Goal: Information Seeking & Learning: Learn about a topic

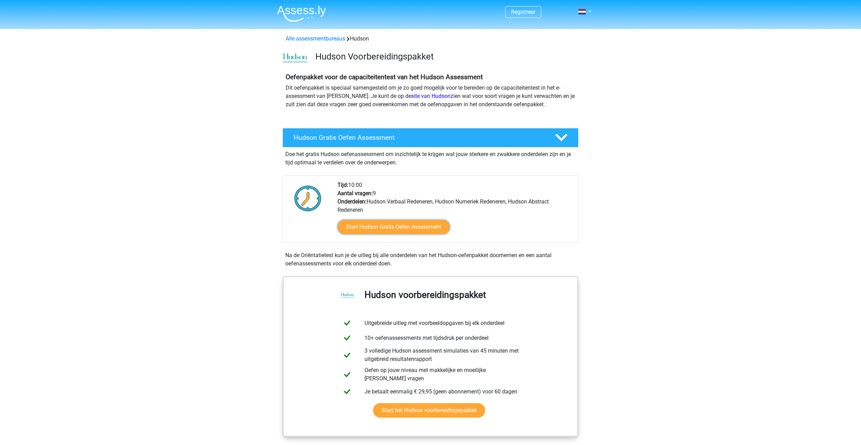
click at [392, 224] on link "Start Hudson Gratis Oefen Assessment" at bounding box center [394, 227] width 112 height 15
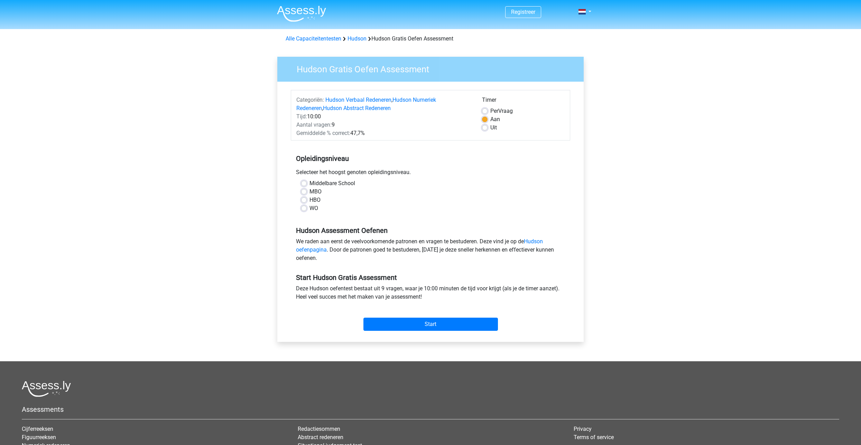
click at [310, 200] on label "HBO" at bounding box center [315, 200] width 11 height 8
click at [306, 200] on input "HBO" at bounding box center [304, 199] width 6 height 7
radio input "true"
click at [437, 323] on input "Start" at bounding box center [431, 324] width 135 height 13
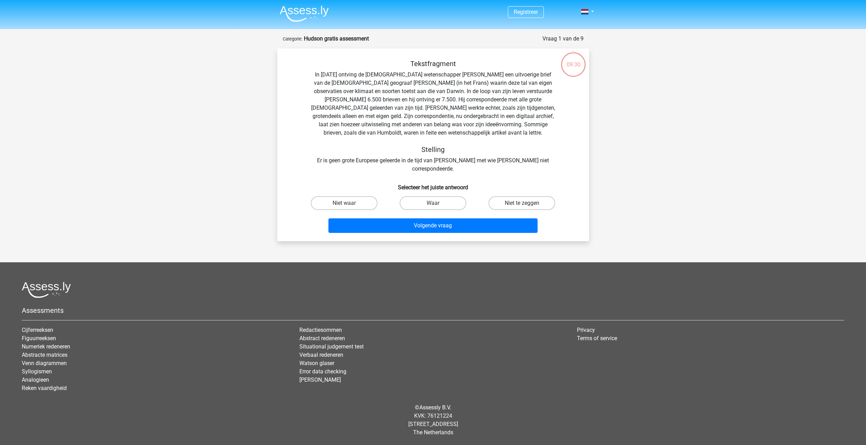
click at [531, 197] on label "Niet te zeggen" at bounding box center [522, 203] width 67 height 14
click at [527, 203] on input "Niet te zeggen" at bounding box center [524, 205] width 4 height 4
radio input "true"
click at [445, 218] on button "Volgende vraag" at bounding box center [433, 225] width 209 height 15
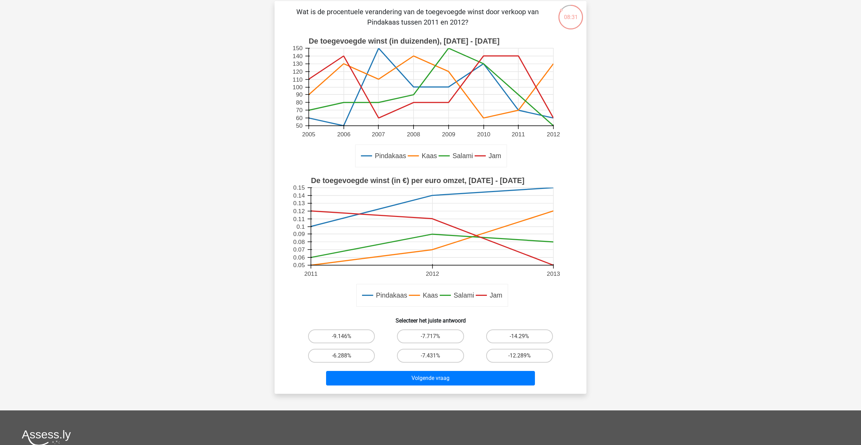
scroll to position [69, 0]
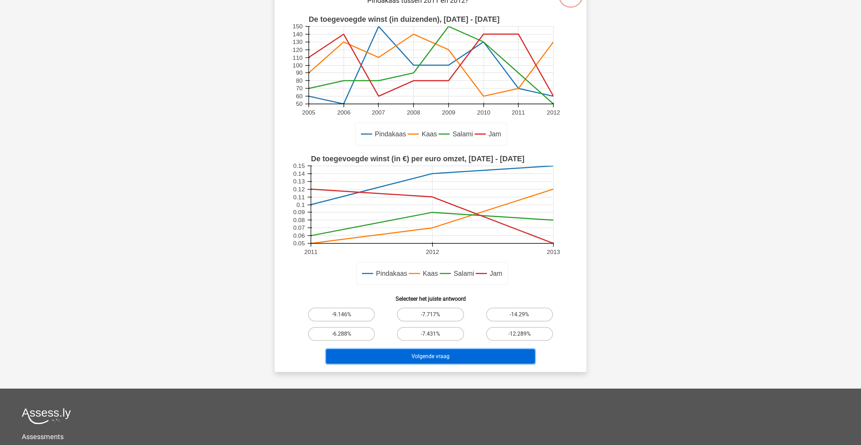
click at [455, 357] on button "Volgende vraag" at bounding box center [430, 356] width 209 height 15
click at [587, 249] on div "08:29 Vraag 2 van de 9 Categorie: Hudson gratis assessment Pindakaas Kaas Salam…" at bounding box center [430, 168] width 323 height 406
click at [529, 340] on label "-12.289%" at bounding box center [519, 334] width 67 height 14
click at [524, 338] on input "-12.289%" at bounding box center [522, 336] width 4 height 4
radio input "true"
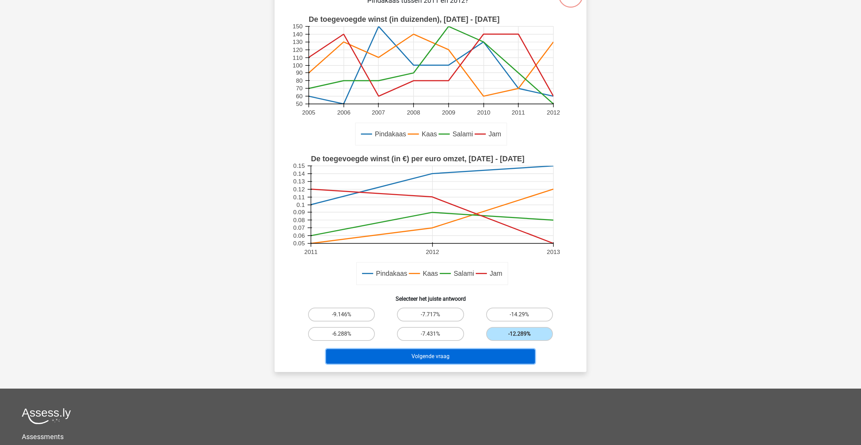
click at [493, 358] on button "Volgende vraag" at bounding box center [430, 356] width 209 height 15
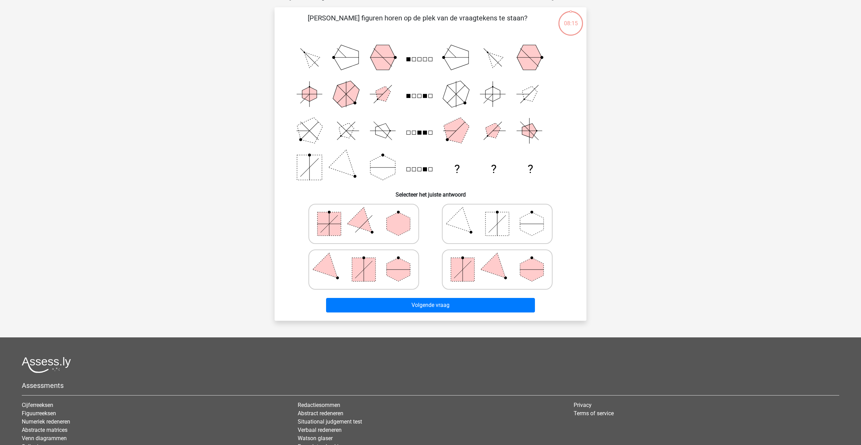
scroll to position [35, 0]
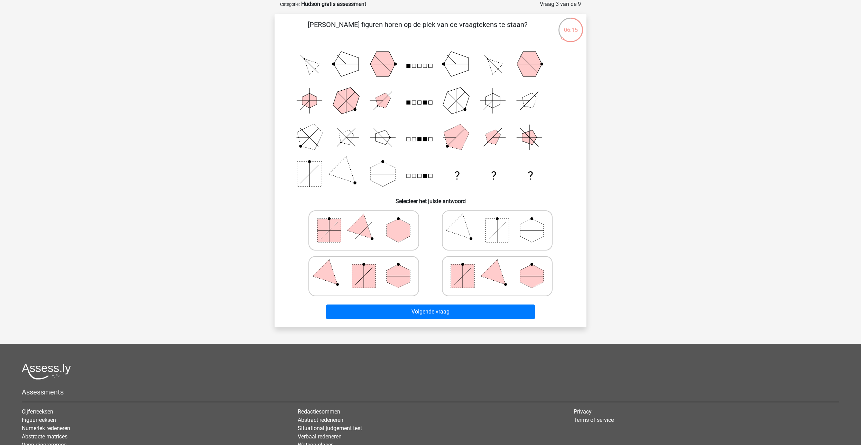
click at [480, 220] on icon at bounding box center [498, 230] width 104 height 35
click at [497, 220] on input "radio" at bounding box center [499, 219] width 4 height 4
radio input "true"
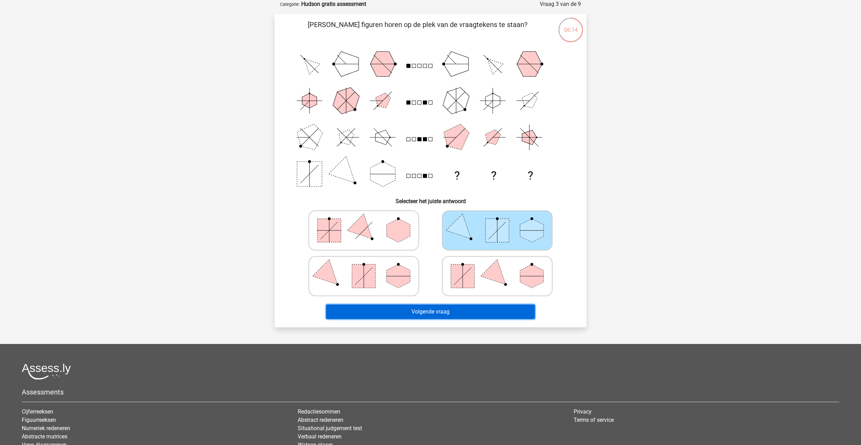
click at [469, 311] on button "Volgende vraag" at bounding box center [430, 311] width 209 height 15
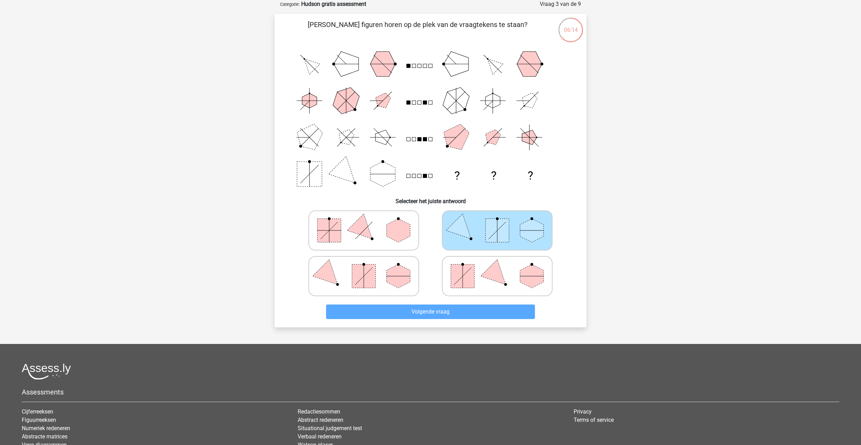
scroll to position [0, 0]
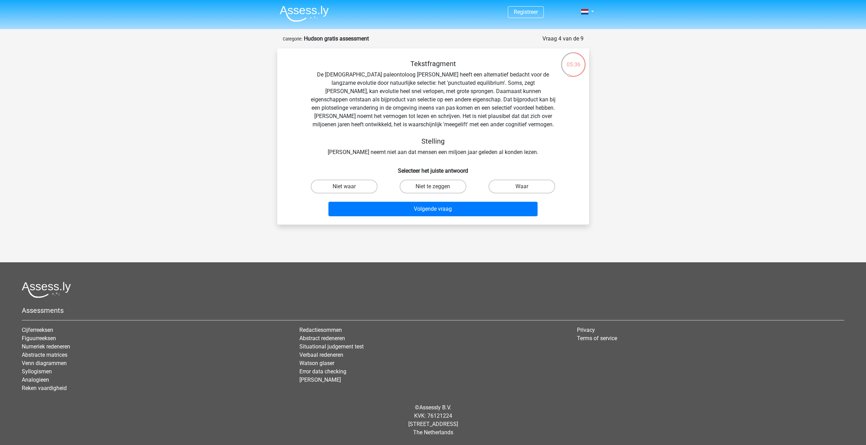
click at [436, 188] on input "Niet te zeggen" at bounding box center [435, 188] width 4 height 4
radio input "true"
click at [439, 207] on button "Volgende vraag" at bounding box center [433, 209] width 209 height 15
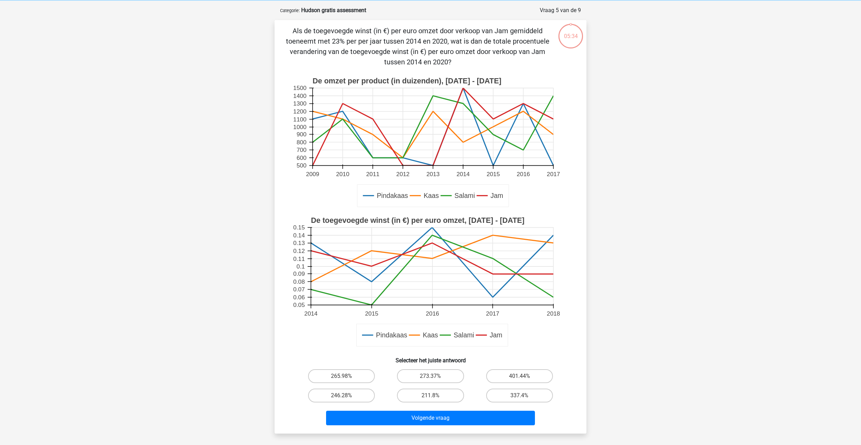
scroll to position [35, 0]
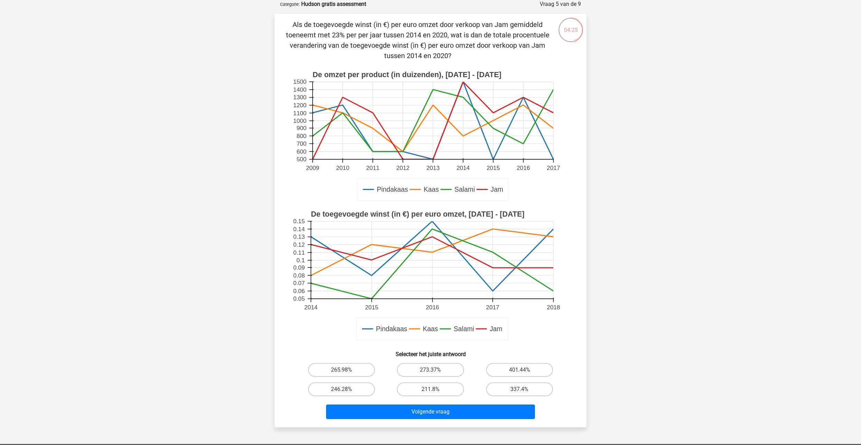
click at [339, 387] on label "246.28%" at bounding box center [341, 389] width 67 height 14
click at [342, 389] on input "246.28%" at bounding box center [344, 391] width 4 height 4
radio input "true"
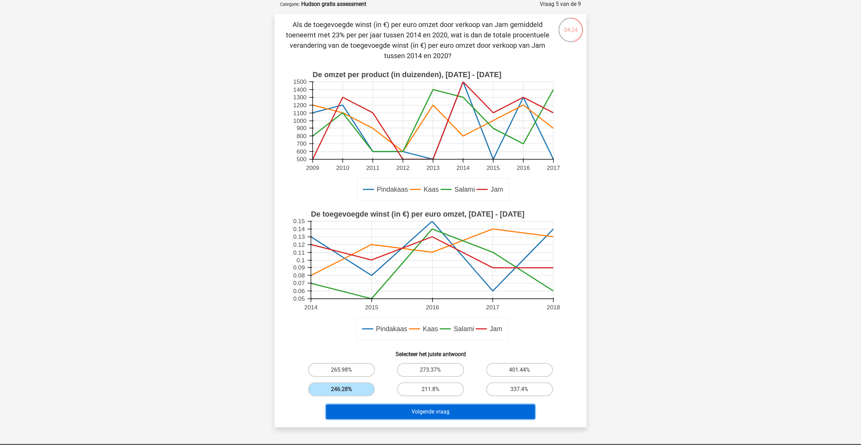
click at [452, 409] on button "Volgende vraag" at bounding box center [430, 411] width 209 height 15
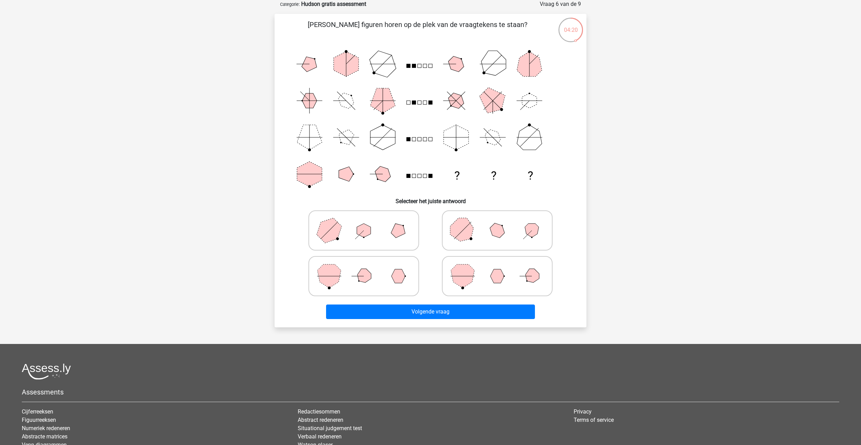
click at [395, 277] on polygon at bounding box center [399, 276] width 14 height 14
click at [368, 267] on input "radio" at bounding box center [366, 265] width 4 height 4
radio input "true"
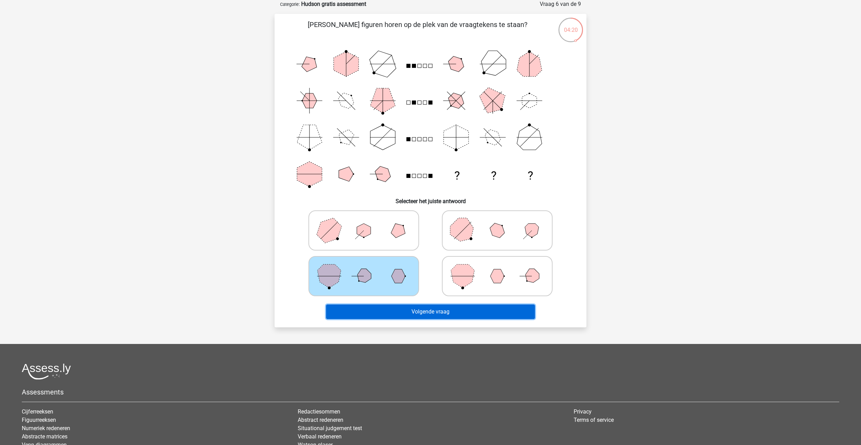
click at [451, 314] on button "Volgende vraag" at bounding box center [430, 311] width 209 height 15
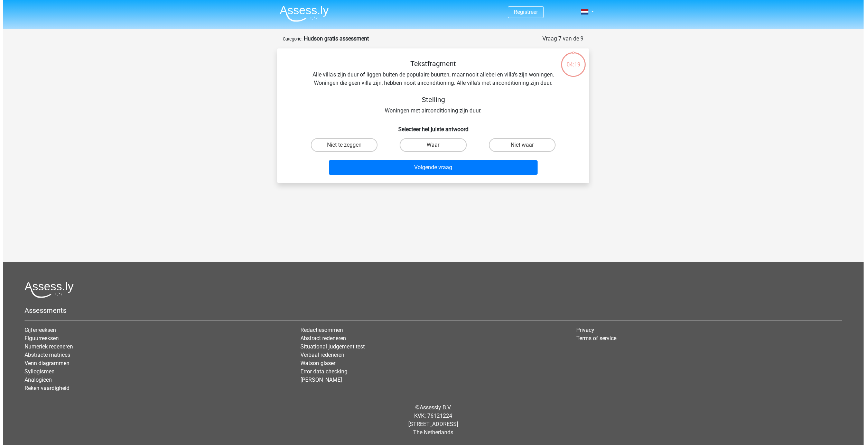
scroll to position [0, 0]
click at [511, 145] on label "Niet waar" at bounding box center [522, 145] width 67 height 14
click at [522, 145] on input "Niet waar" at bounding box center [524, 147] width 4 height 4
radio input "true"
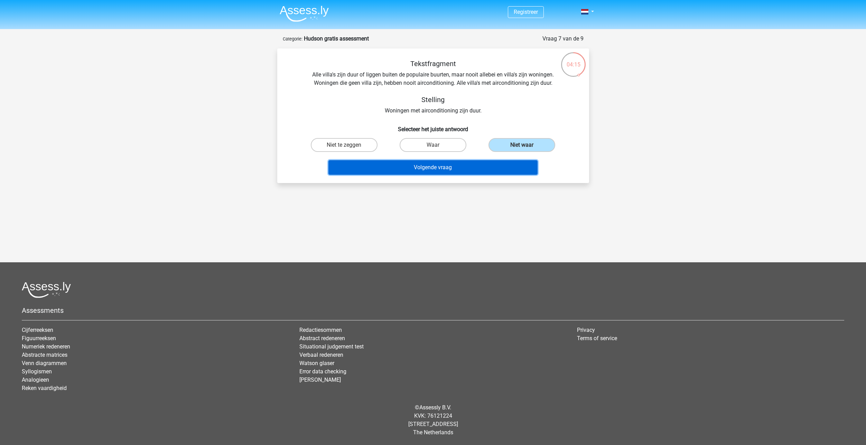
click at [460, 167] on button "Volgende vraag" at bounding box center [433, 167] width 209 height 15
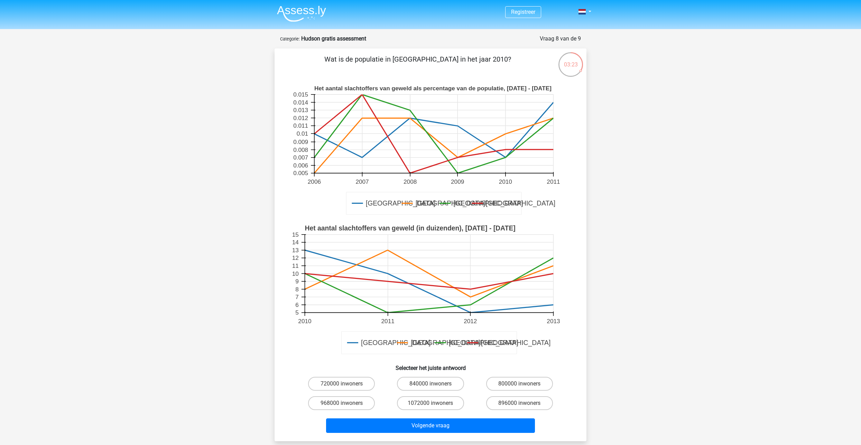
click at [516, 385] on label "800000 inwoners" at bounding box center [519, 384] width 67 height 14
click at [520, 385] on input "800000 inwoners" at bounding box center [522, 386] width 4 height 4
radio input "true"
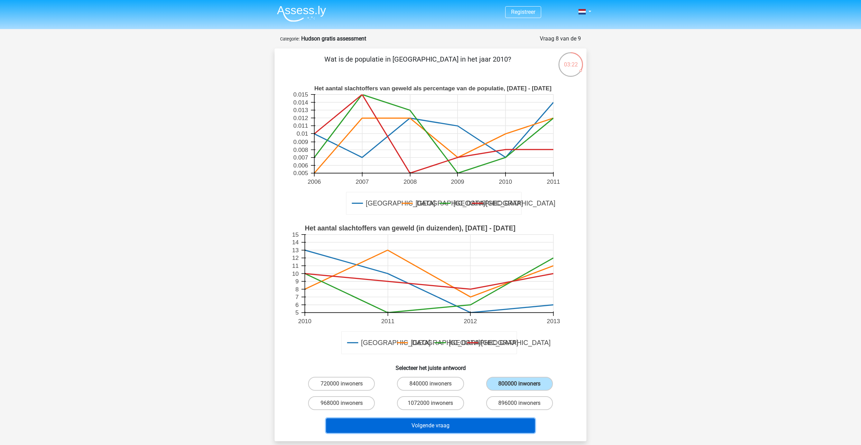
click at [464, 427] on button "Volgende vraag" at bounding box center [430, 425] width 209 height 15
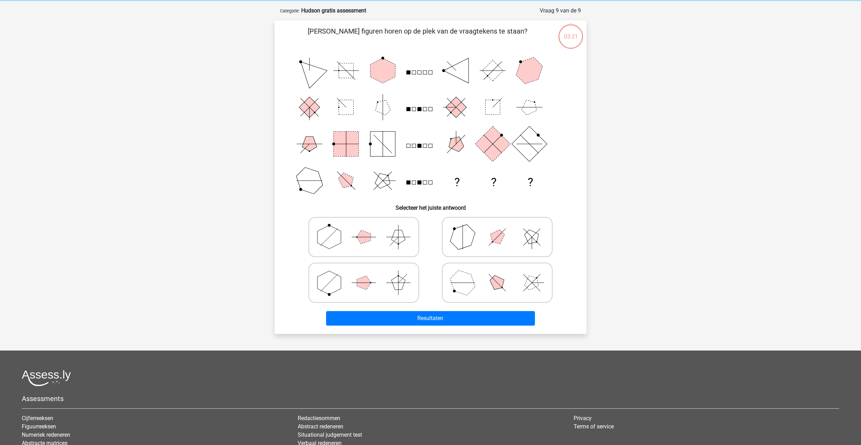
scroll to position [35, 0]
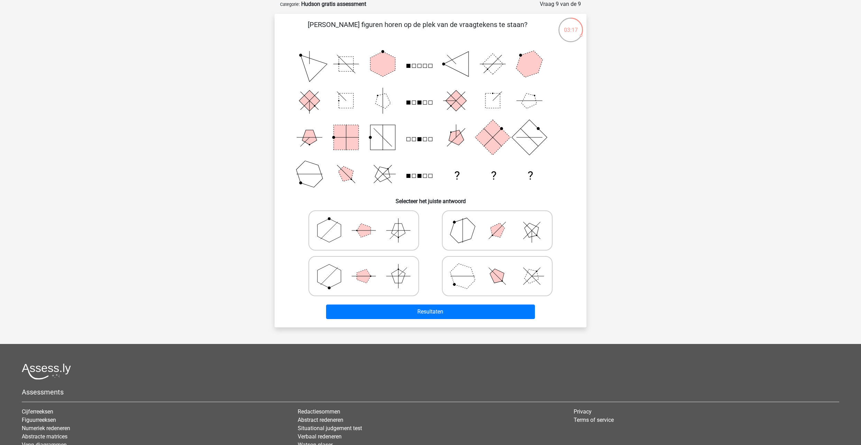
click at [357, 278] on polygon at bounding box center [364, 276] width 14 height 14
click at [364, 267] on input "radio" at bounding box center [366, 265] width 4 height 4
radio input "true"
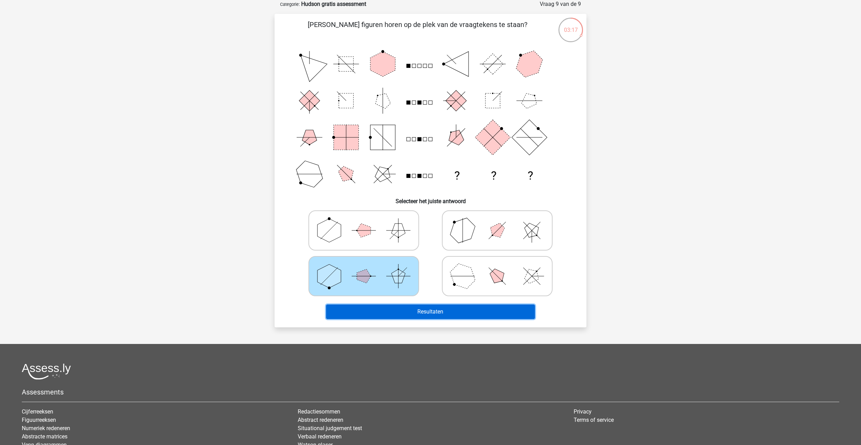
click at [443, 309] on button "Resultaten" at bounding box center [430, 311] width 209 height 15
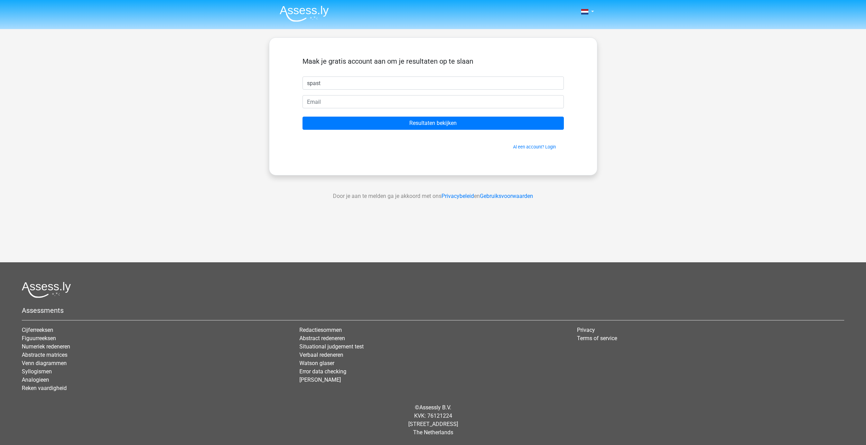
type input "spast"
type input "katrienstans@hotmail.com"
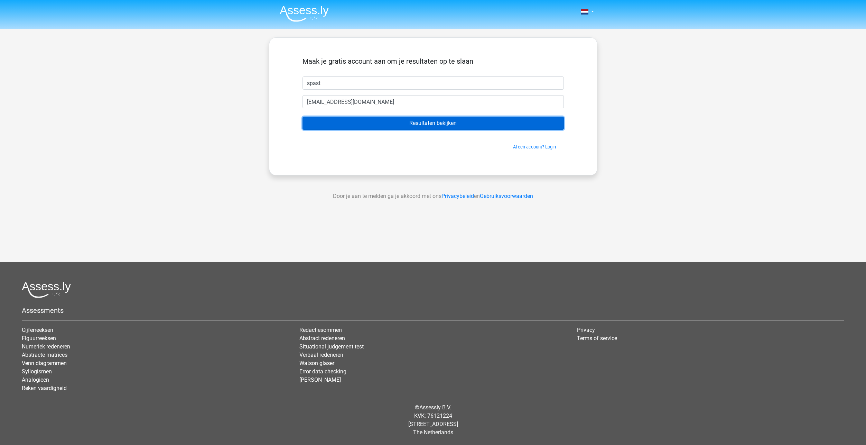
click at [422, 123] on input "Resultaten bekijken" at bounding box center [434, 123] width 262 height 13
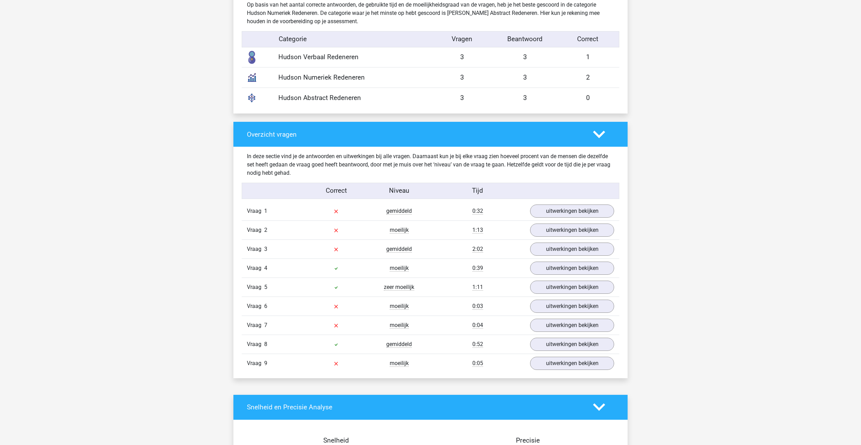
scroll to position [588, 0]
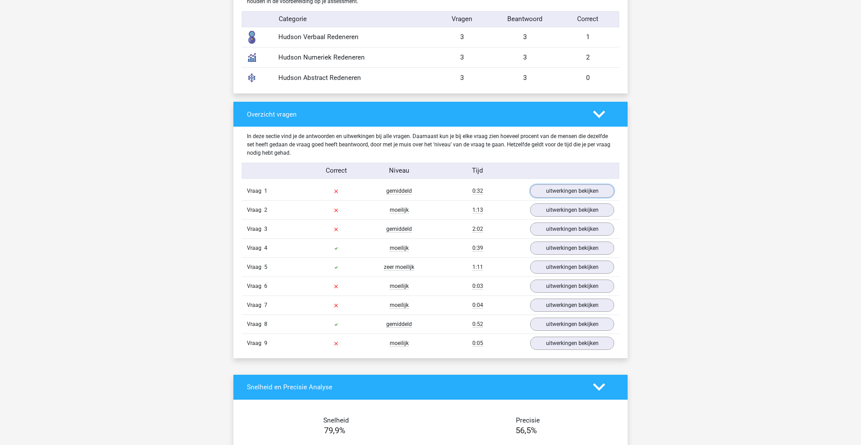
click at [568, 194] on link "uitwerkingen bekijken" at bounding box center [572, 190] width 84 height 13
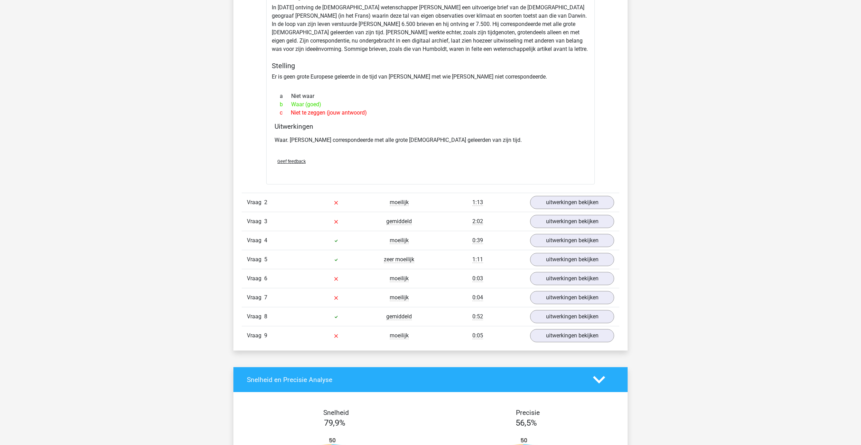
scroll to position [830, 0]
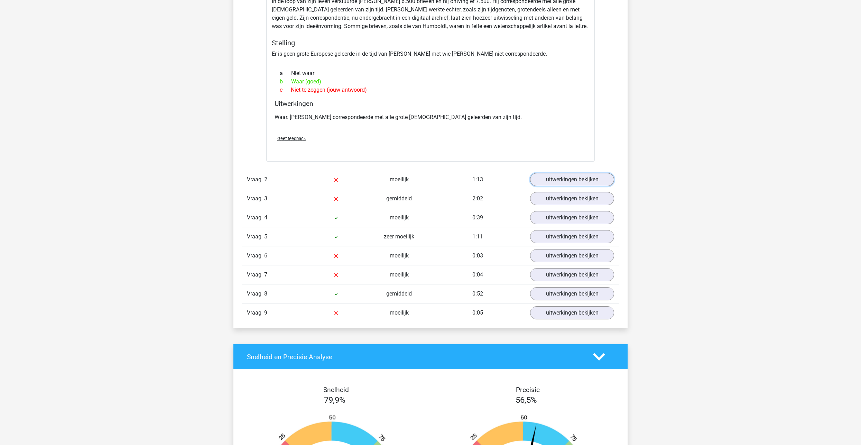
click at [561, 183] on link "uitwerkingen bekijken" at bounding box center [572, 179] width 84 height 13
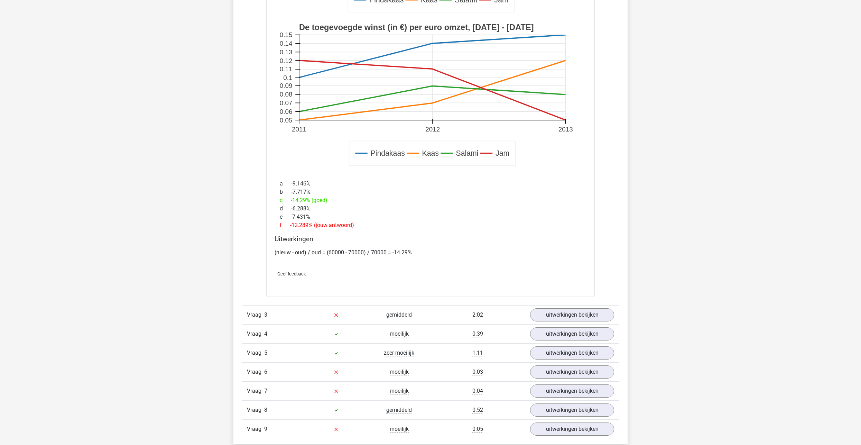
scroll to position [1211, 0]
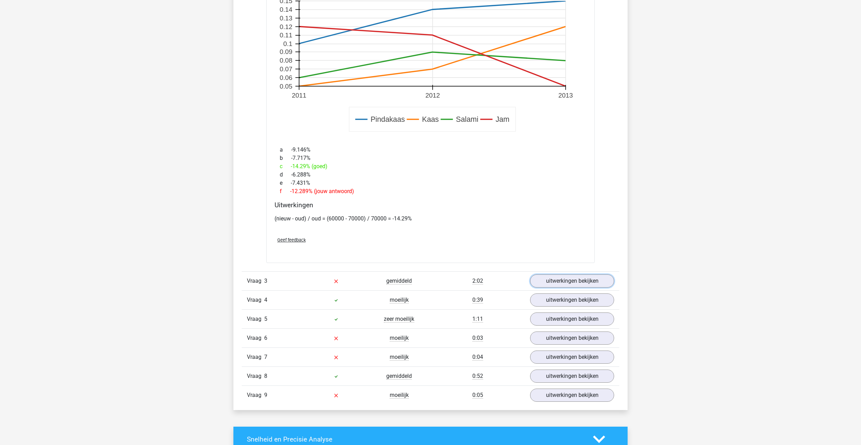
click at [553, 277] on link "uitwerkingen bekijken" at bounding box center [572, 280] width 84 height 13
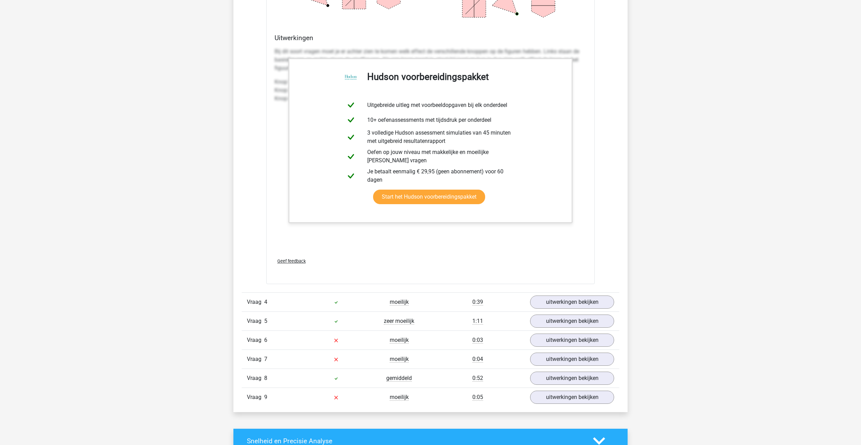
scroll to position [1833, 0]
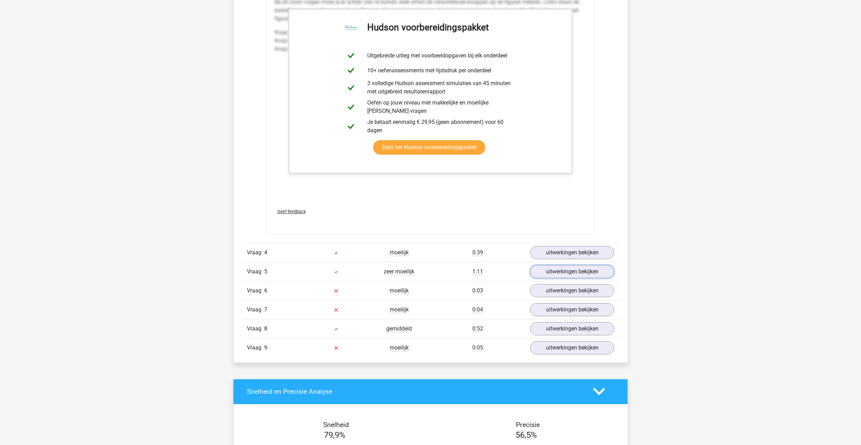
click at [542, 273] on link "uitwerkingen bekijken" at bounding box center [572, 271] width 84 height 13
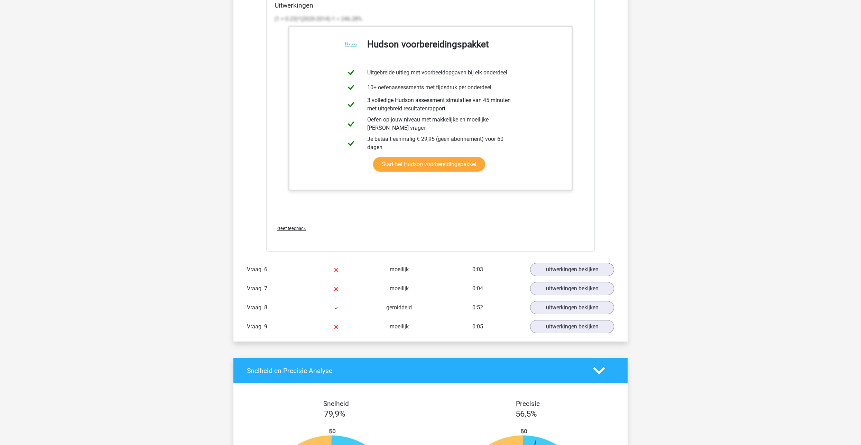
scroll to position [2525, 0]
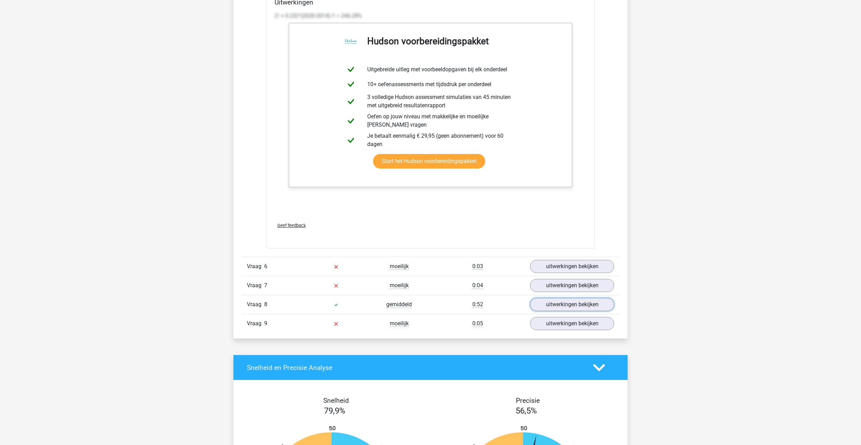
click at [581, 304] on link "uitwerkingen bekijken" at bounding box center [572, 304] width 84 height 13
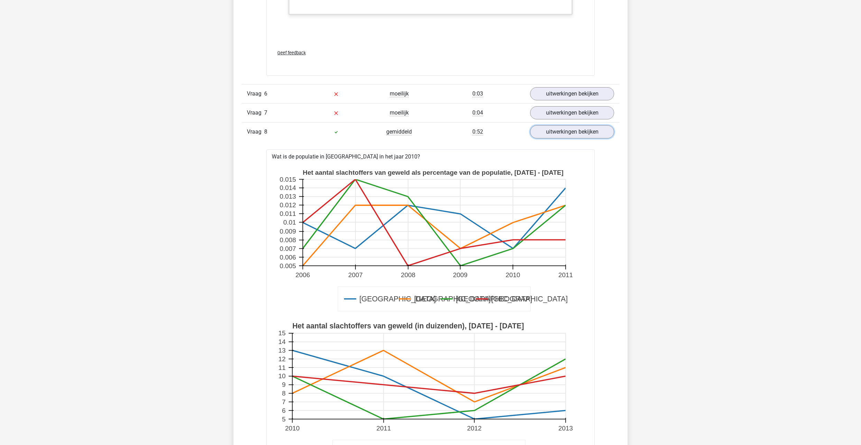
scroll to position [2698, 0]
click at [573, 114] on link "uitwerkingen bekijken" at bounding box center [572, 112] width 84 height 13
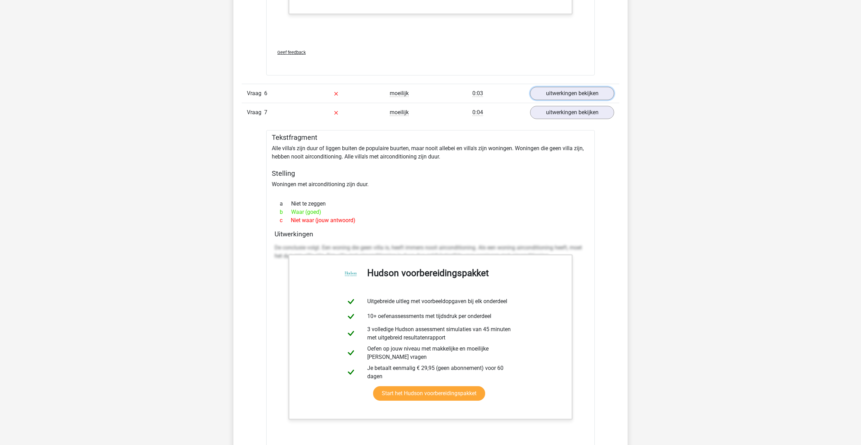
click at [577, 99] on link "uitwerkingen bekijken" at bounding box center [572, 93] width 84 height 13
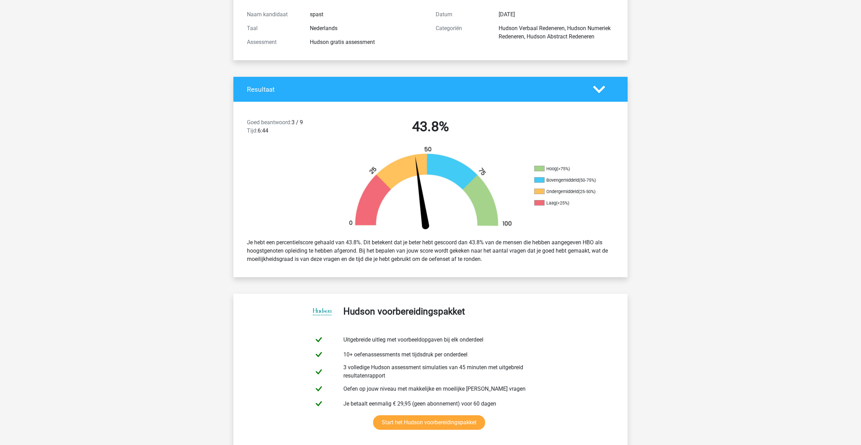
scroll to position [0, 0]
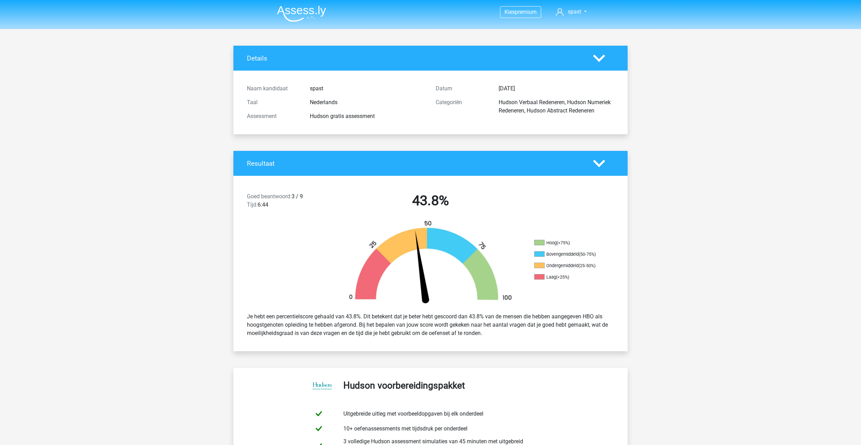
click at [311, 13] on img at bounding box center [301, 14] width 49 height 16
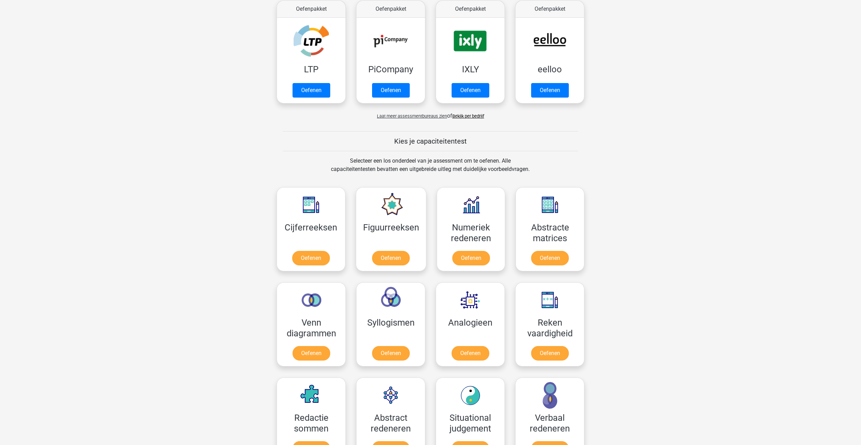
scroll to position [138, 0]
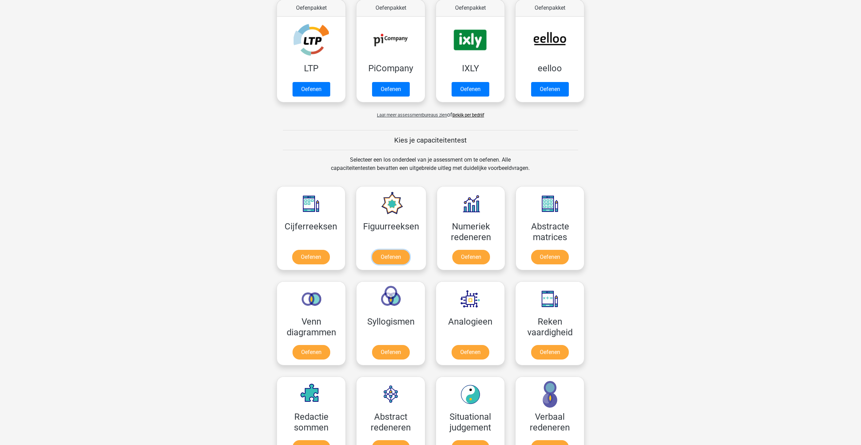
click at [381, 250] on link "Oefenen" at bounding box center [391, 257] width 38 height 15
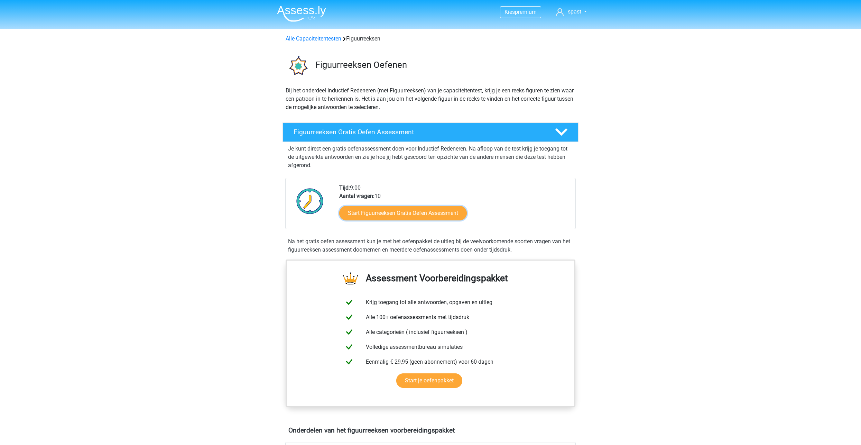
click at [381, 217] on link "Start Figuurreeksen Gratis Oefen Assessment" at bounding box center [403, 213] width 128 height 15
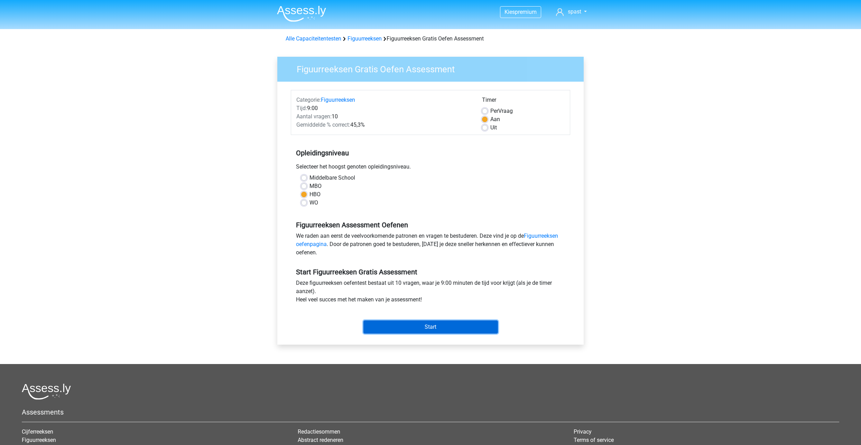
click at [421, 331] on input "Start" at bounding box center [431, 326] width 135 height 13
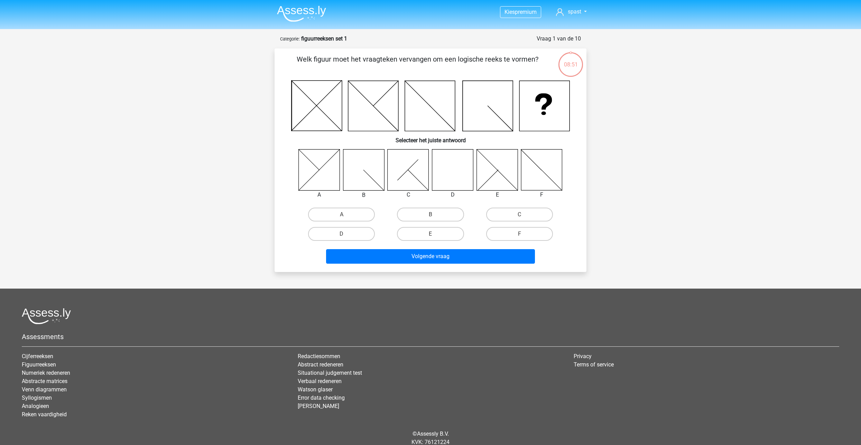
click at [452, 167] on icon at bounding box center [452, 169] width 41 height 41
click at [341, 237] on label "D" at bounding box center [341, 234] width 67 height 14
click at [342, 237] on input "D" at bounding box center [344, 236] width 4 height 4
radio input "true"
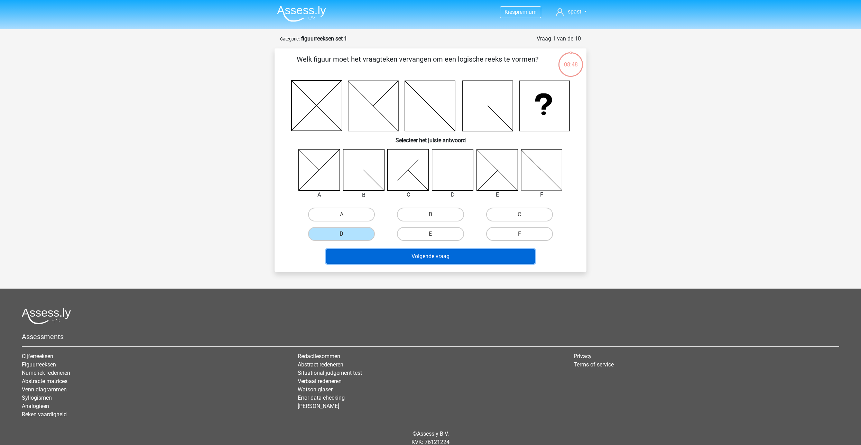
click at [436, 254] on button "Volgende vraag" at bounding box center [430, 256] width 209 height 15
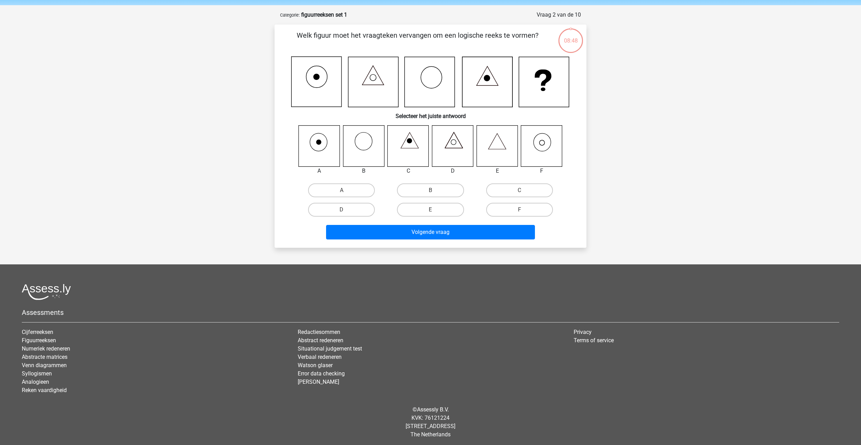
scroll to position [26, 0]
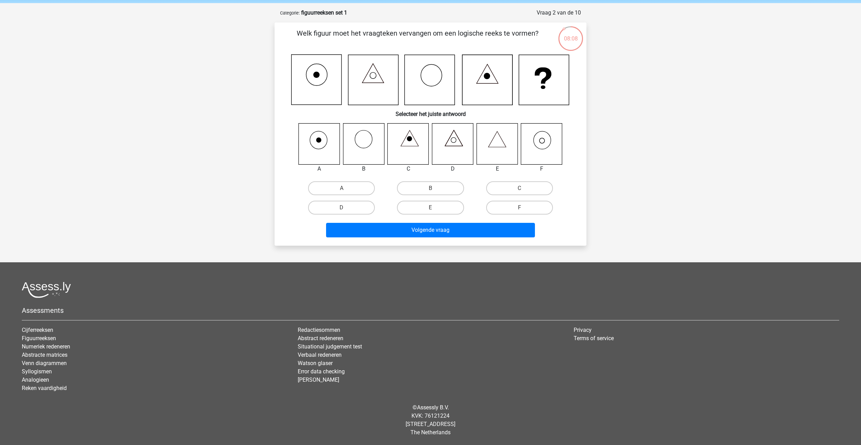
click at [522, 205] on label "F" at bounding box center [519, 208] width 67 height 14
click at [522, 208] on input "F" at bounding box center [522, 210] width 4 height 4
radio input "true"
click at [499, 228] on button "Volgende vraag" at bounding box center [430, 230] width 209 height 15
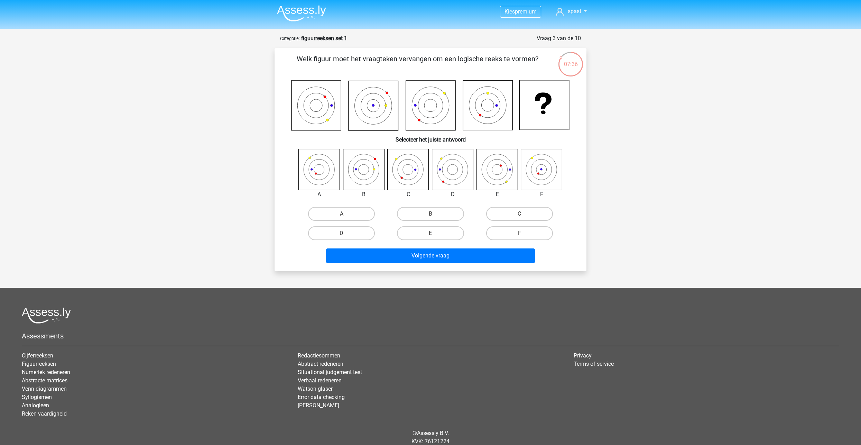
scroll to position [0, 0]
click at [362, 236] on label "D" at bounding box center [341, 234] width 67 height 14
click at [346, 236] on input "D" at bounding box center [344, 235] width 4 height 4
radio input "true"
click at [444, 259] on button "Volgende vraag" at bounding box center [430, 256] width 209 height 15
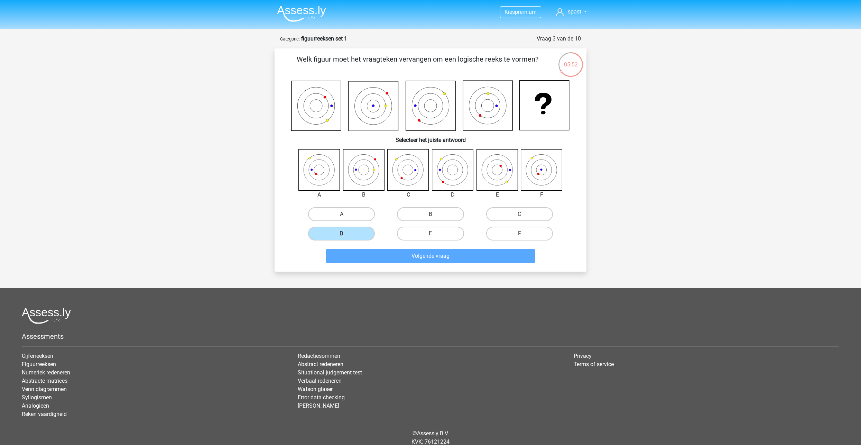
scroll to position [18, 0]
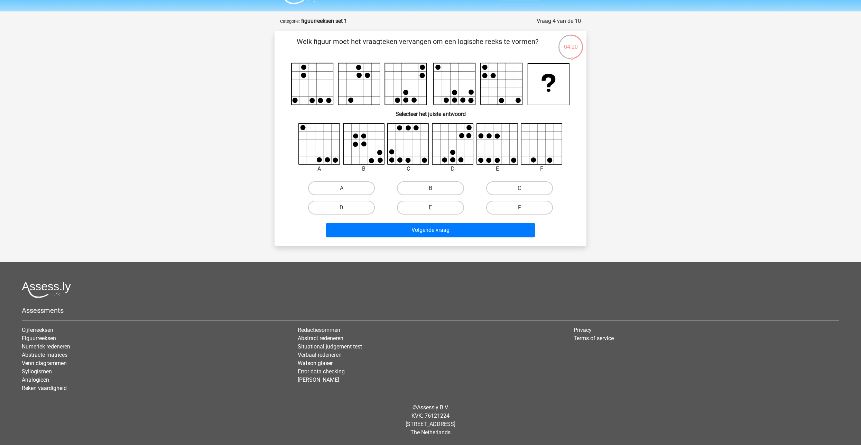
click at [450, 207] on label "E" at bounding box center [430, 208] width 67 height 14
click at [435, 208] on input "E" at bounding box center [433, 210] width 4 height 4
radio input "true"
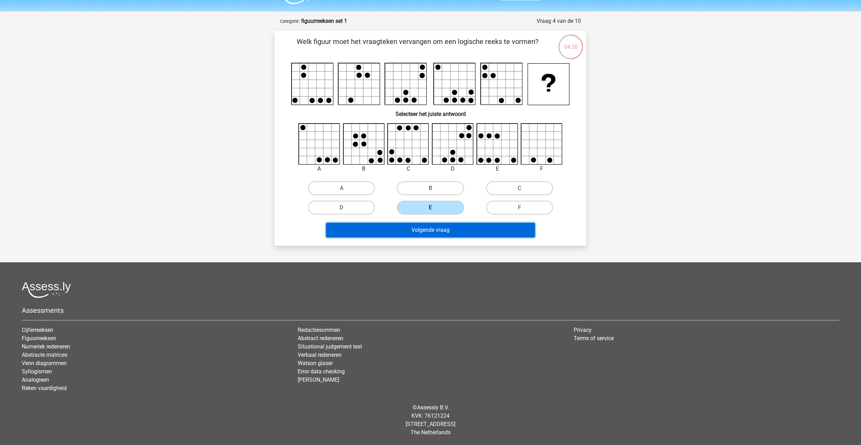
click at [461, 237] on button "Volgende vraag" at bounding box center [430, 230] width 209 height 15
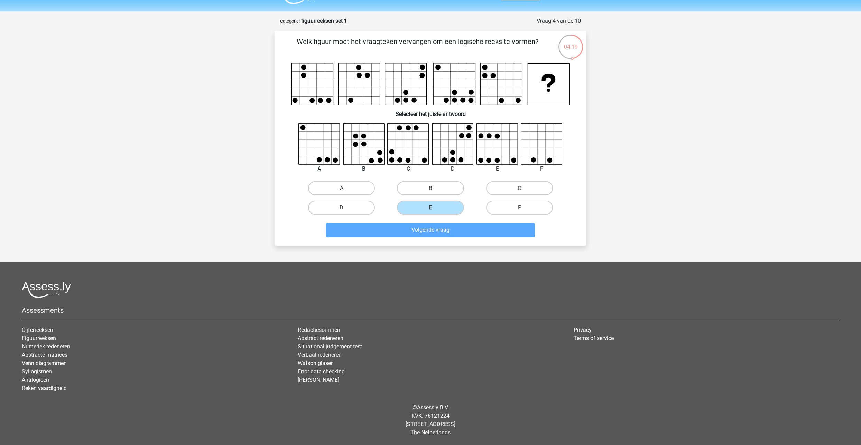
scroll to position [26, 0]
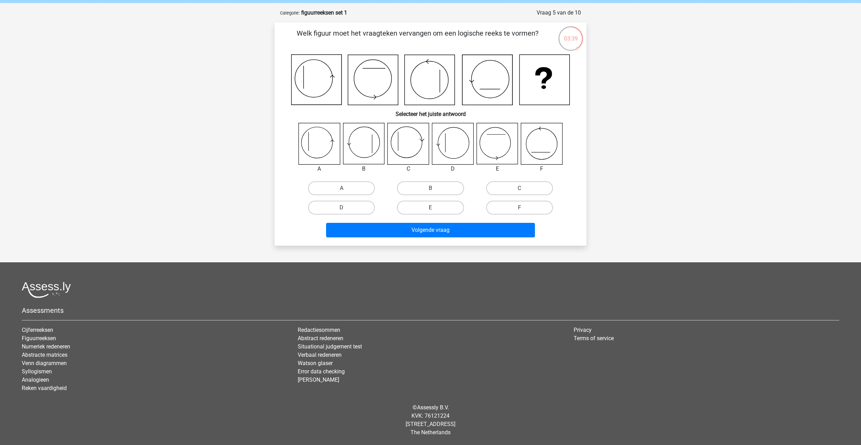
click at [354, 185] on label "A" at bounding box center [341, 188] width 67 height 14
click at [346, 188] on input "A" at bounding box center [344, 190] width 4 height 4
radio input "true"
click at [438, 227] on button "Volgende vraag" at bounding box center [430, 230] width 209 height 15
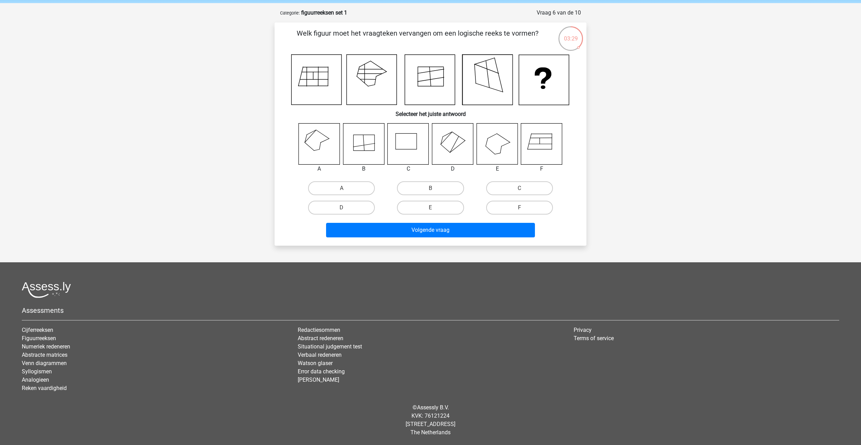
click at [443, 208] on label "E" at bounding box center [430, 208] width 67 height 14
click at [435, 208] on input "E" at bounding box center [433, 210] width 4 height 4
radio input "true"
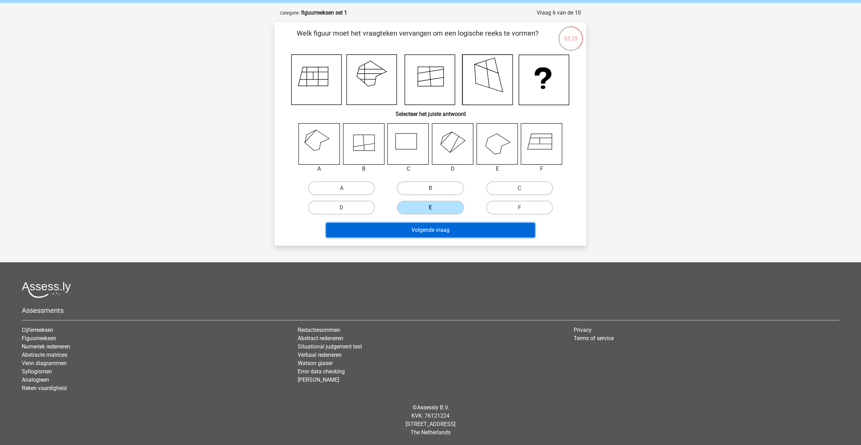
click at [450, 228] on button "Volgende vraag" at bounding box center [430, 230] width 209 height 15
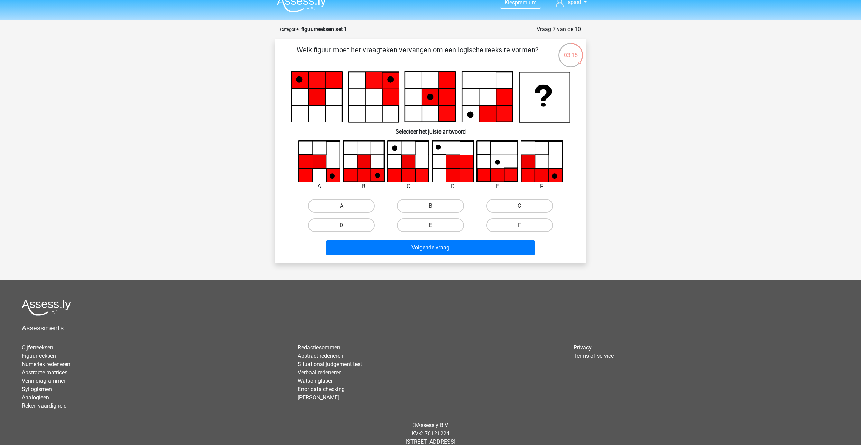
scroll to position [0, 0]
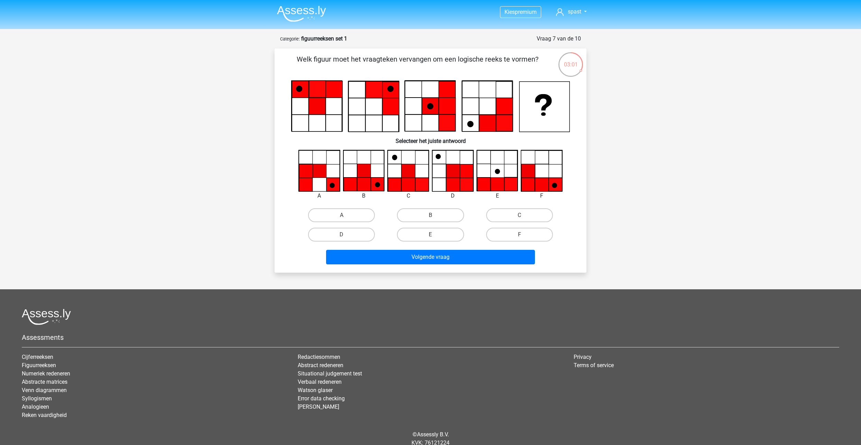
click at [414, 213] on label "B" at bounding box center [430, 215] width 67 height 14
click at [431, 215] on input "B" at bounding box center [433, 217] width 4 height 4
radio input "true"
click at [417, 260] on button "Volgende vraag" at bounding box center [430, 257] width 209 height 15
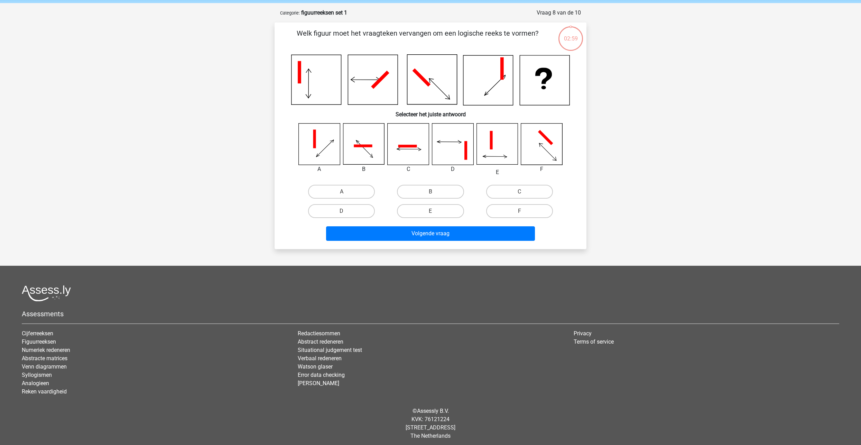
scroll to position [29, 0]
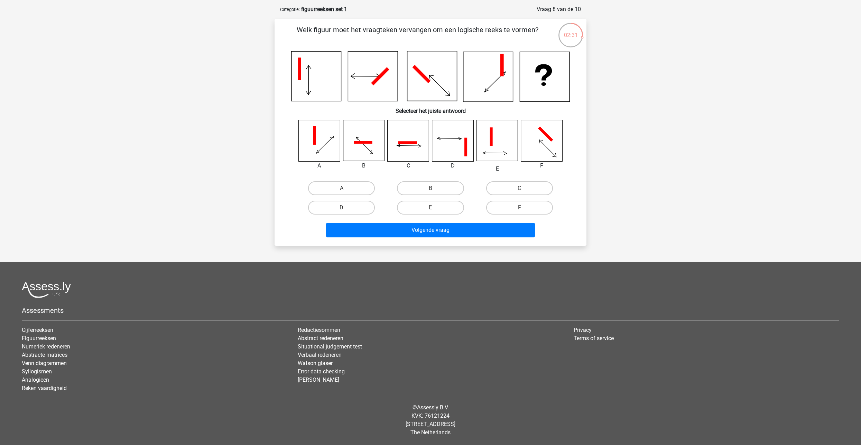
click at [347, 205] on label "D" at bounding box center [341, 208] width 67 height 14
click at [346, 208] on input "D" at bounding box center [344, 210] width 4 height 4
radio input "true"
click at [412, 229] on button "Volgende vraag" at bounding box center [430, 230] width 209 height 15
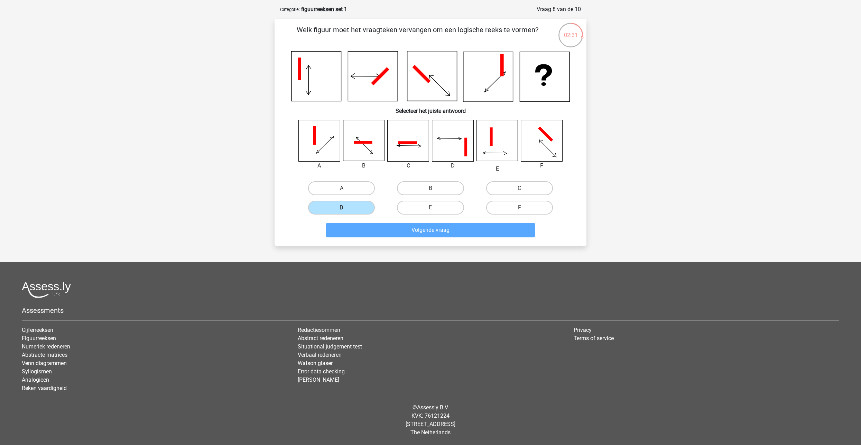
scroll to position [26, 0]
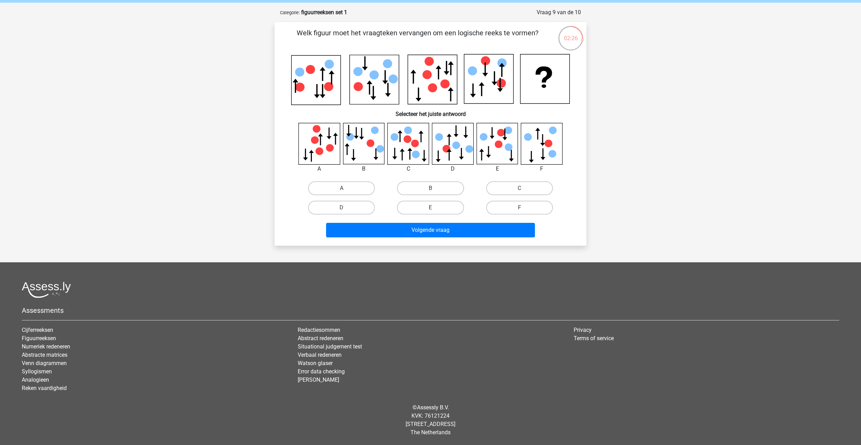
click at [494, 192] on label "C" at bounding box center [519, 188] width 67 height 14
click at [520, 192] on input "C" at bounding box center [522, 190] width 4 height 4
radio input "true"
click at [449, 226] on button "Volgende vraag" at bounding box center [430, 230] width 209 height 15
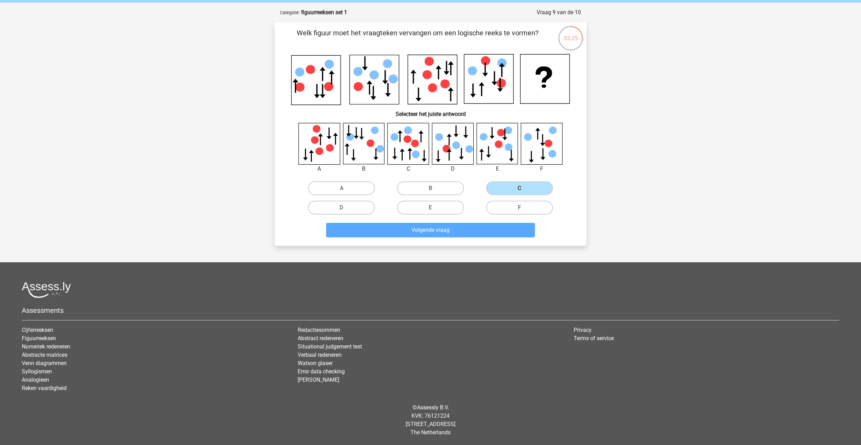
scroll to position [18, 0]
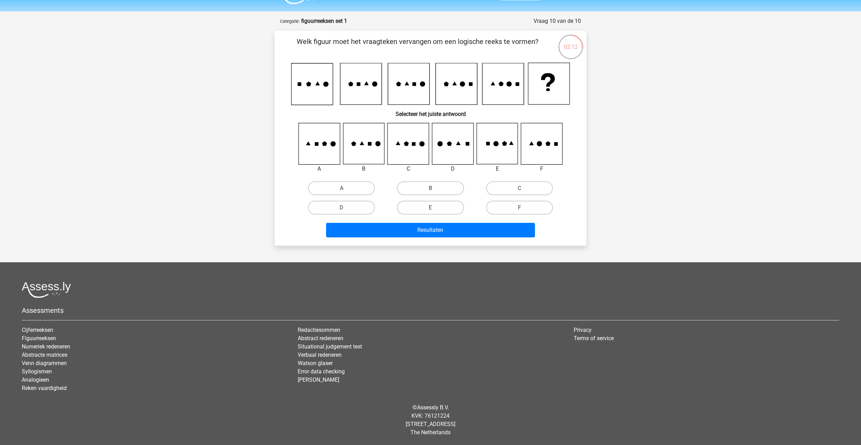
click at [338, 204] on label "D" at bounding box center [341, 208] width 67 height 14
click at [342, 208] on input "D" at bounding box center [344, 210] width 4 height 4
radio input "true"
click at [422, 231] on button "Resultaten" at bounding box center [430, 230] width 209 height 15
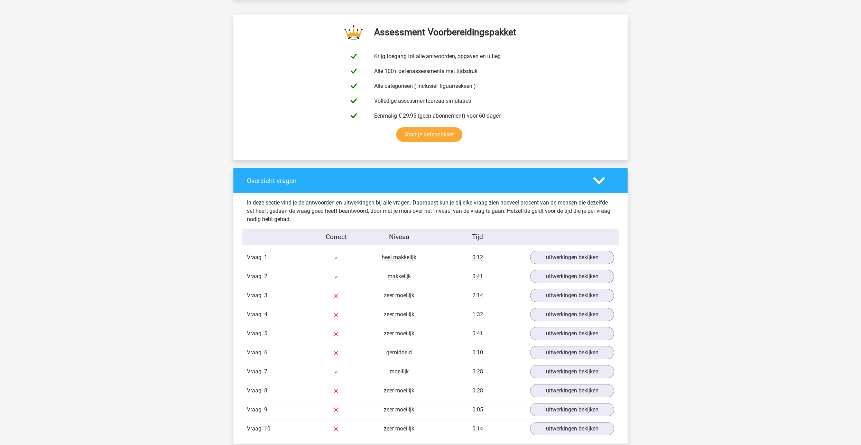
scroll to position [415, 0]
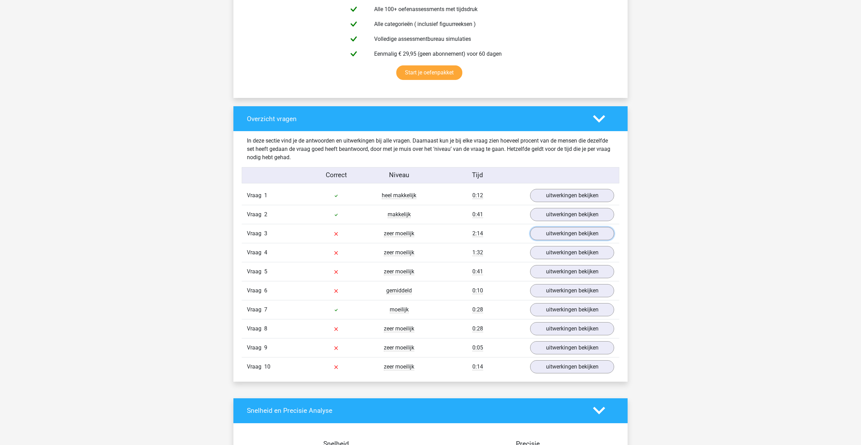
click at [547, 235] on link "uitwerkingen bekijken" at bounding box center [572, 233] width 84 height 13
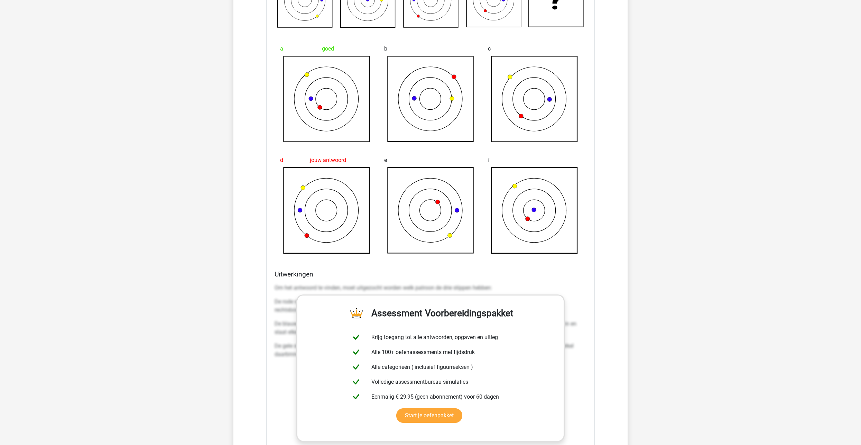
scroll to position [692, 0]
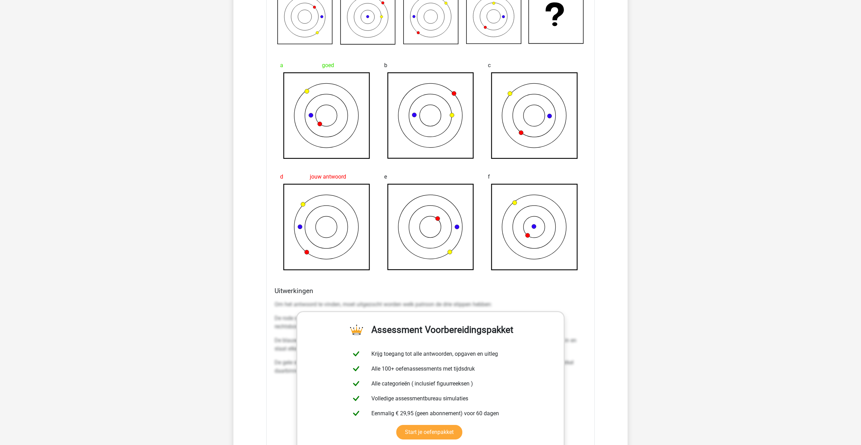
click at [208, 294] on div "Kies premium spast katrienstans@hotmail.com" at bounding box center [430, 362] width 861 height 2109
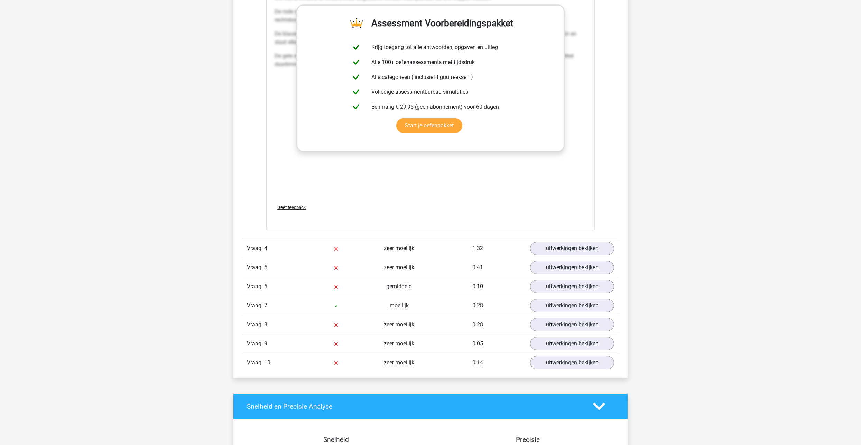
scroll to position [1003, 0]
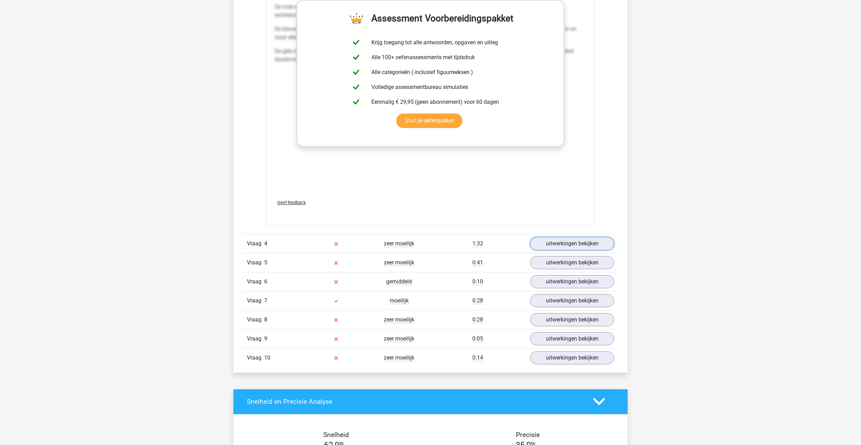
click at [554, 248] on link "uitwerkingen bekijken" at bounding box center [572, 243] width 84 height 13
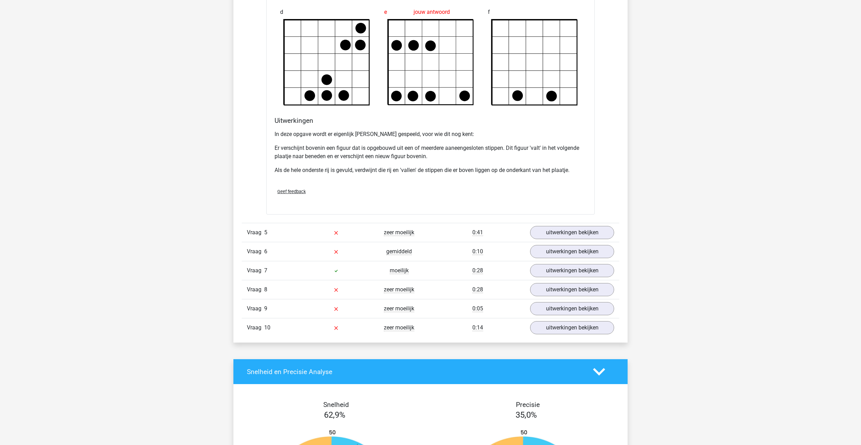
scroll to position [1487, 0]
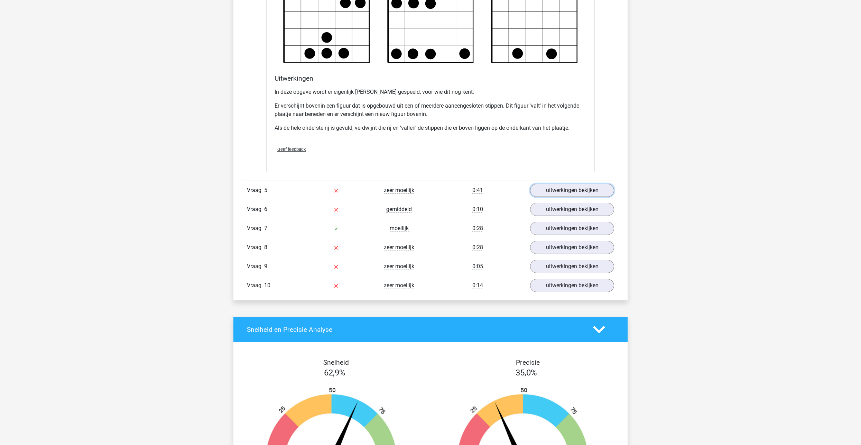
click at [561, 193] on link "uitwerkingen bekijken" at bounding box center [572, 190] width 84 height 13
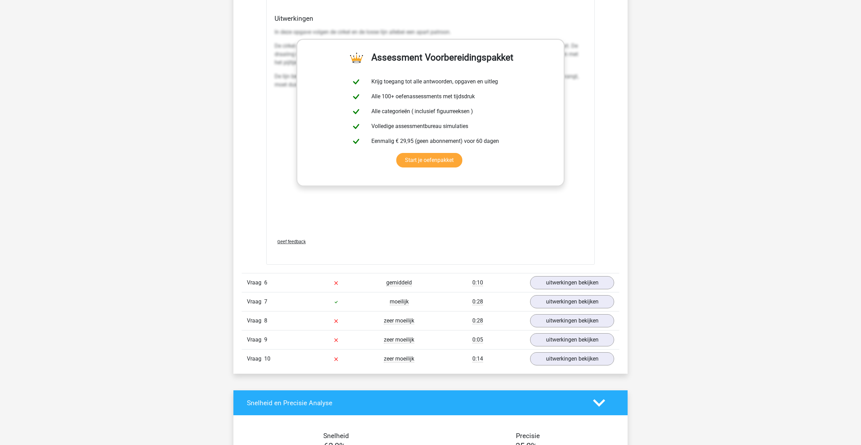
scroll to position [2006, 0]
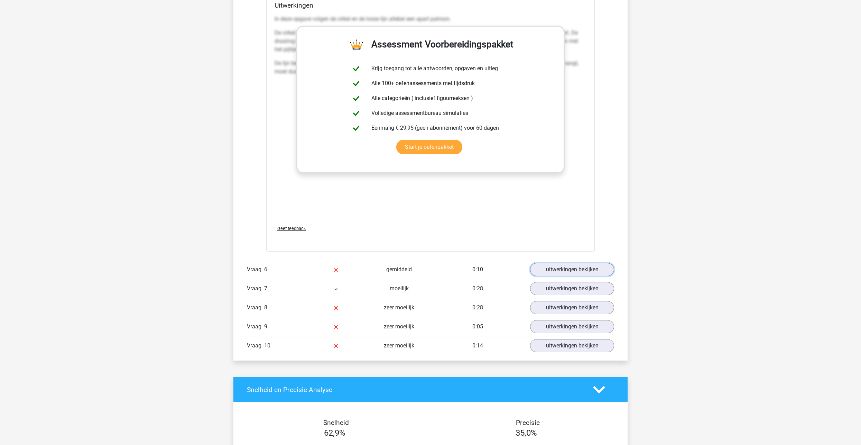
click at [554, 269] on link "uitwerkingen bekijken" at bounding box center [572, 269] width 84 height 13
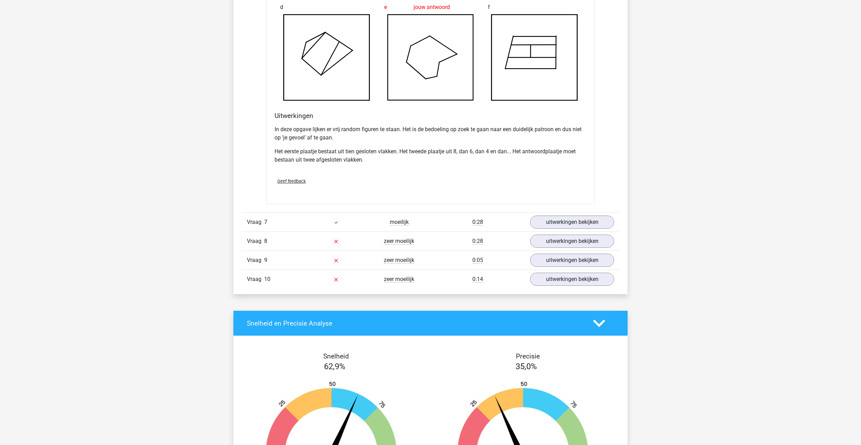
scroll to position [2490, 0]
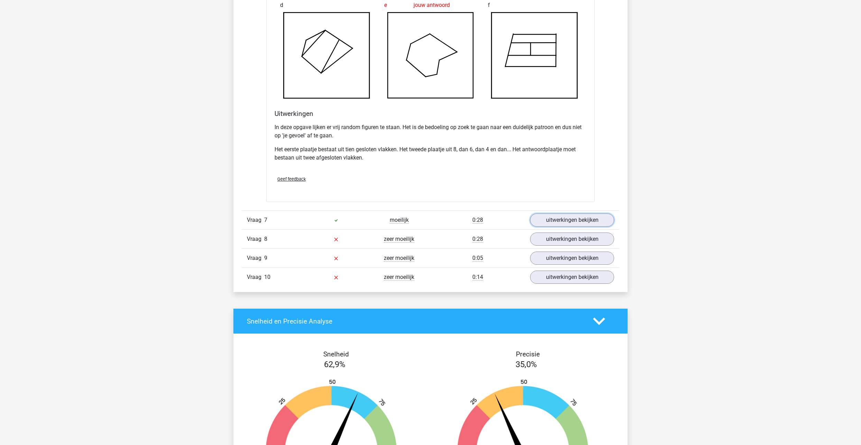
click at [549, 218] on link "uitwerkingen bekijken" at bounding box center [572, 219] width 84 height 13
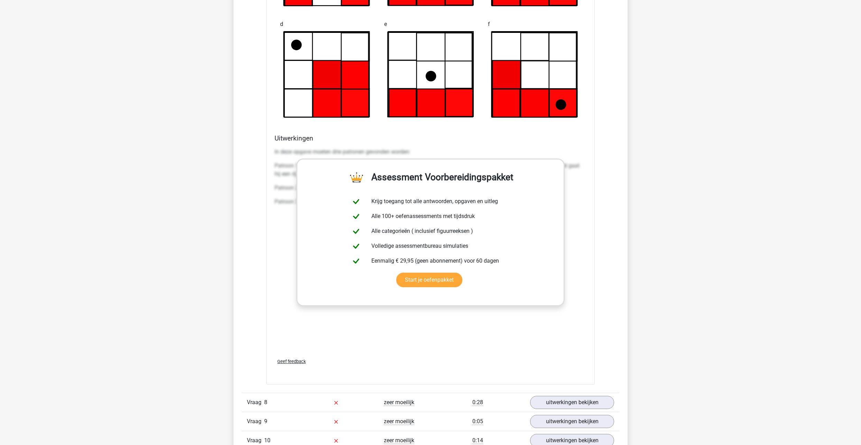
scroll to position [2975, 0]
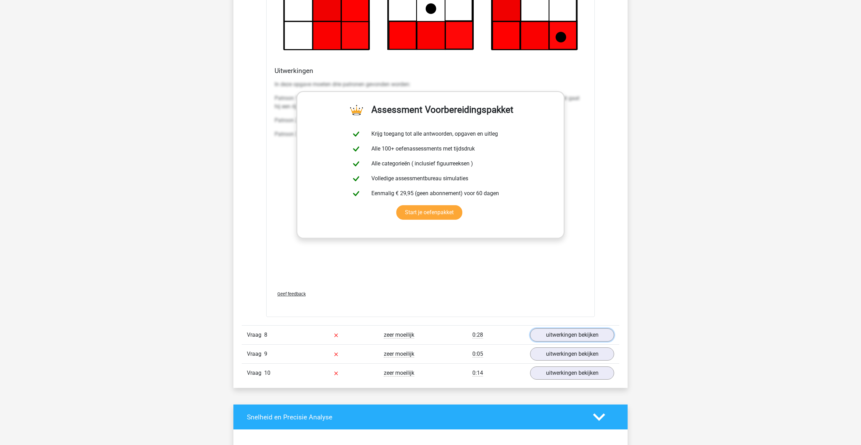
click at [580, 334] on link "uitwerkingen bekijken" at bounding box center [572, 334] width 84 height 13
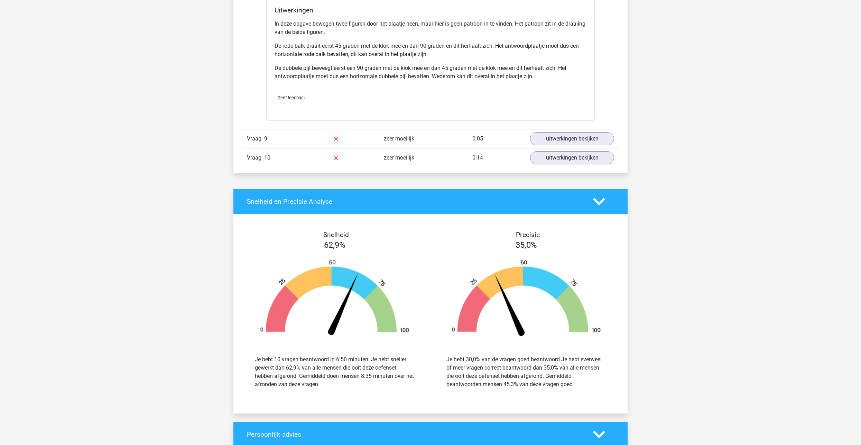
scroll to position [3874, 0]
